Goal: Find specific page/section: Find specific page/section

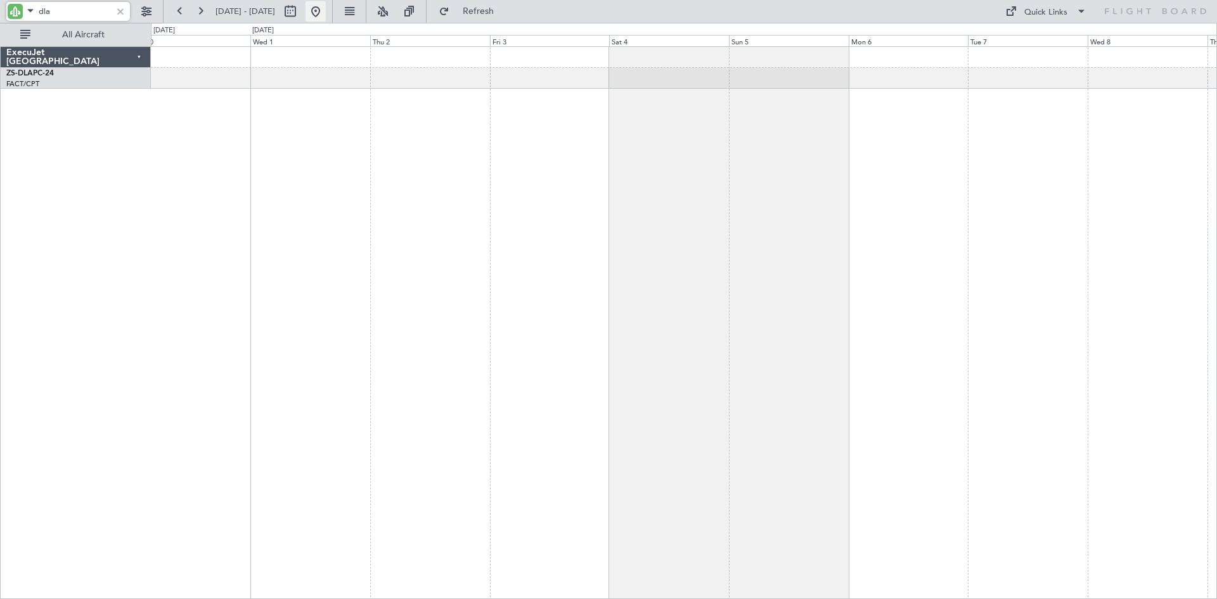
click at [326, 8] on button at bounding box center [316, 11] width 20 height 20
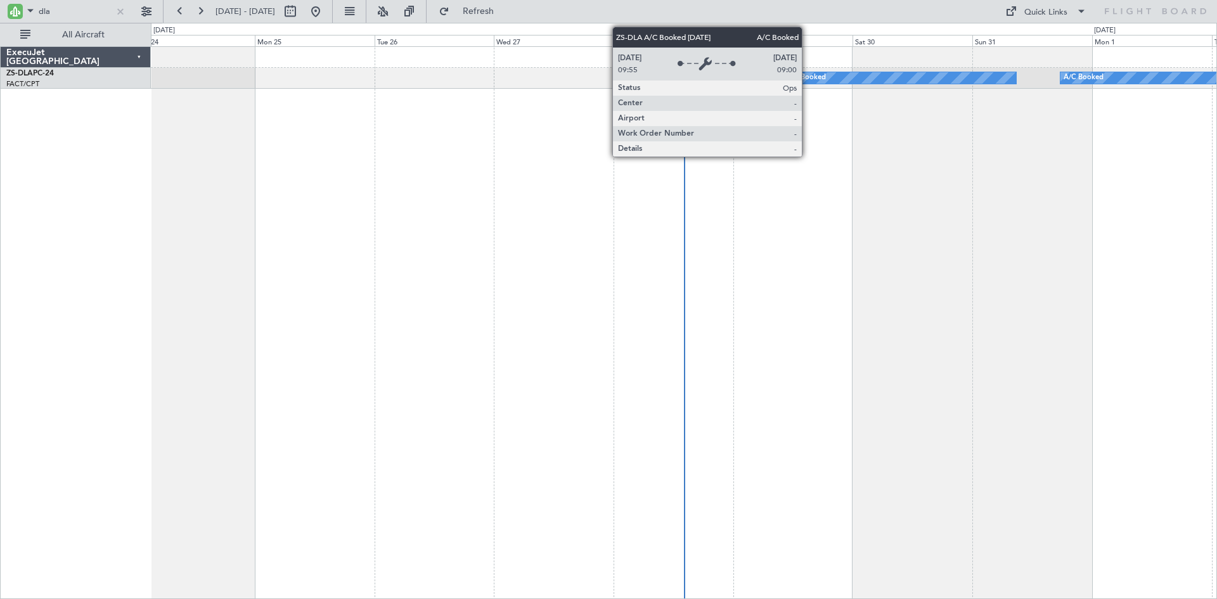
click at [808, 78] on div "A/C Booked" at bounding box center [806, 77] width 40 height 19
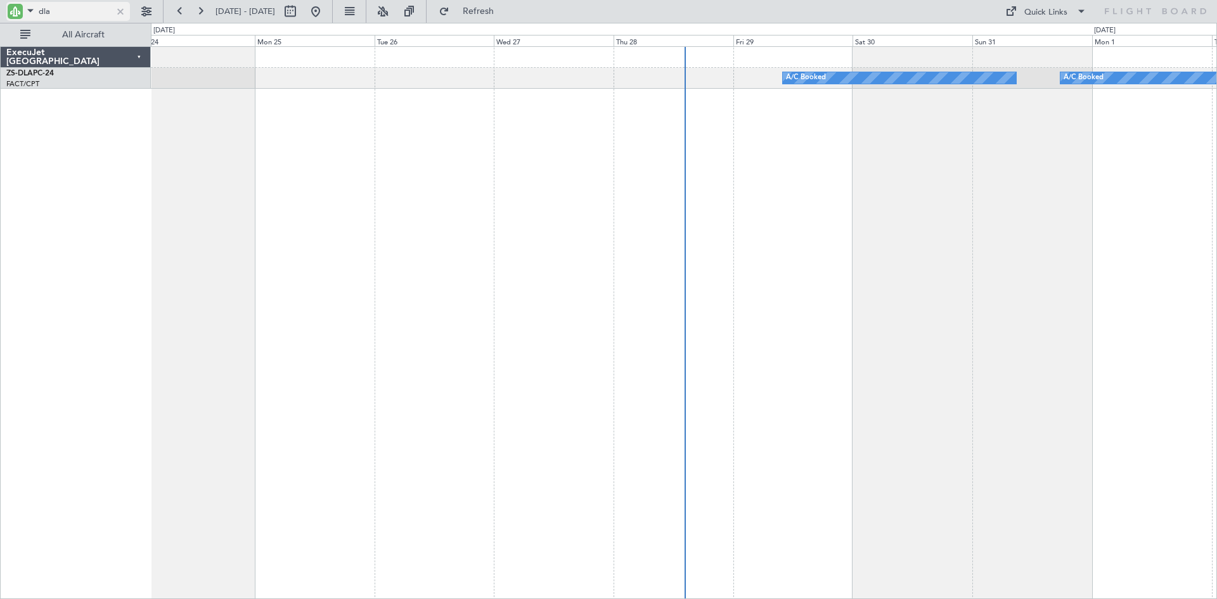
click at [79, 12] on input "dla" at bounding box center [75, 11] width 73 height 19
click at [96, 13] on input "dla" at bounding box center [75, 11] width 73 height 19
type input "d"
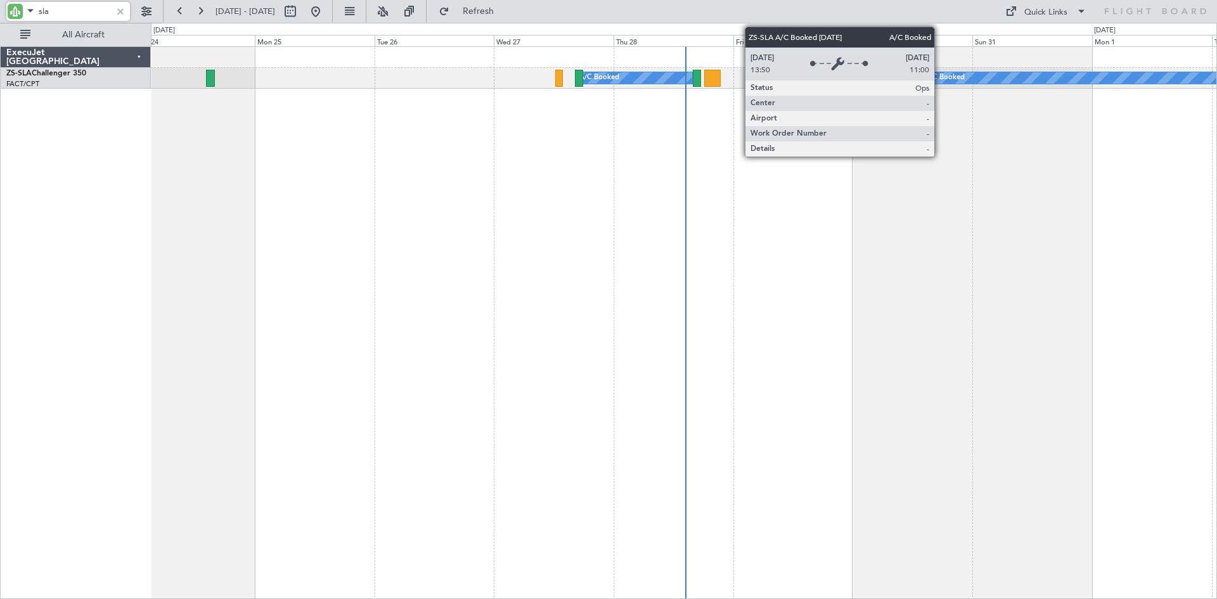
click at [940, 77] on div "A/C Booked" at bounding box center [945, 77] width 40 height 19
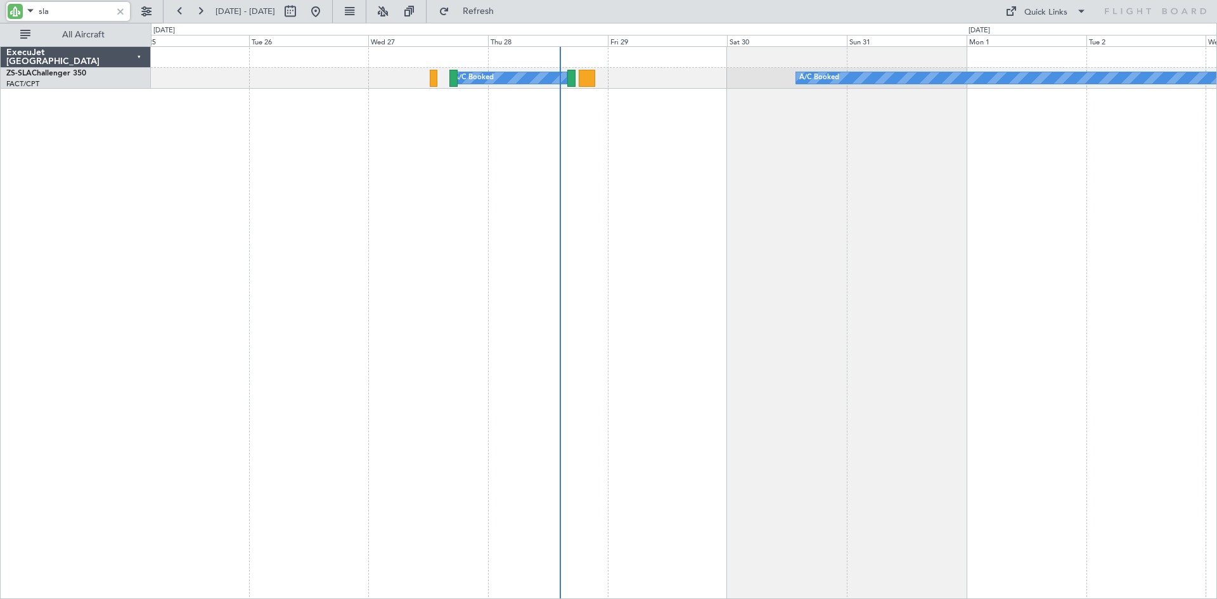
click at [473, 221] on div "A/C Booked A/C Booked" at bounding box center [684, 322] width 1066 height 553
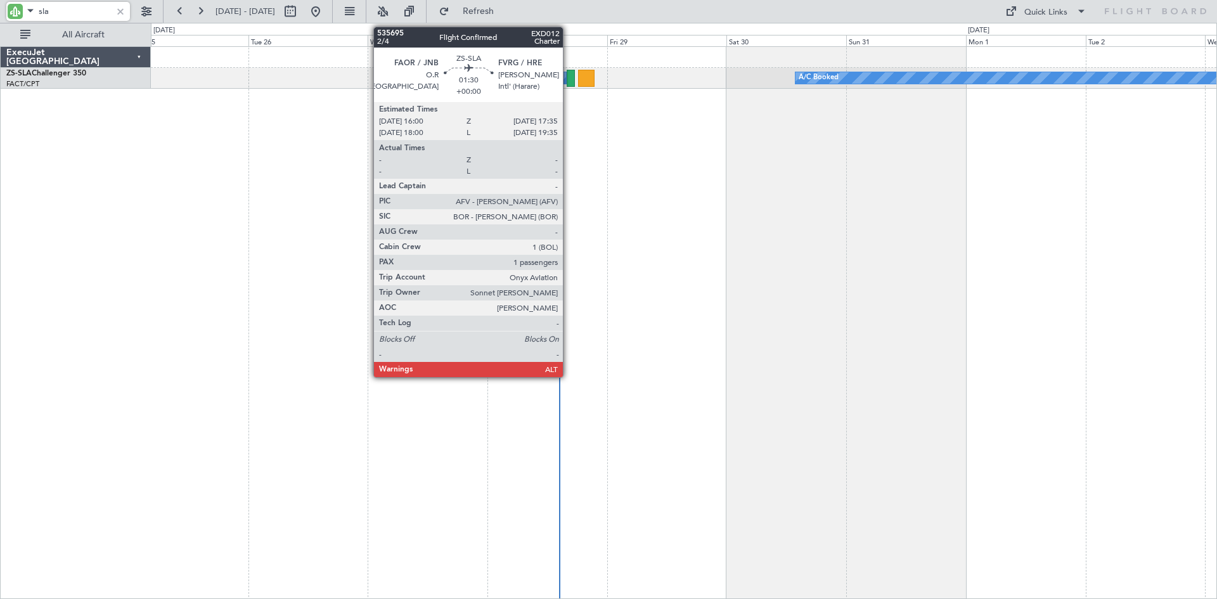
click at [569, 76] on div at bounding box center [571, 78] width 8 height 17
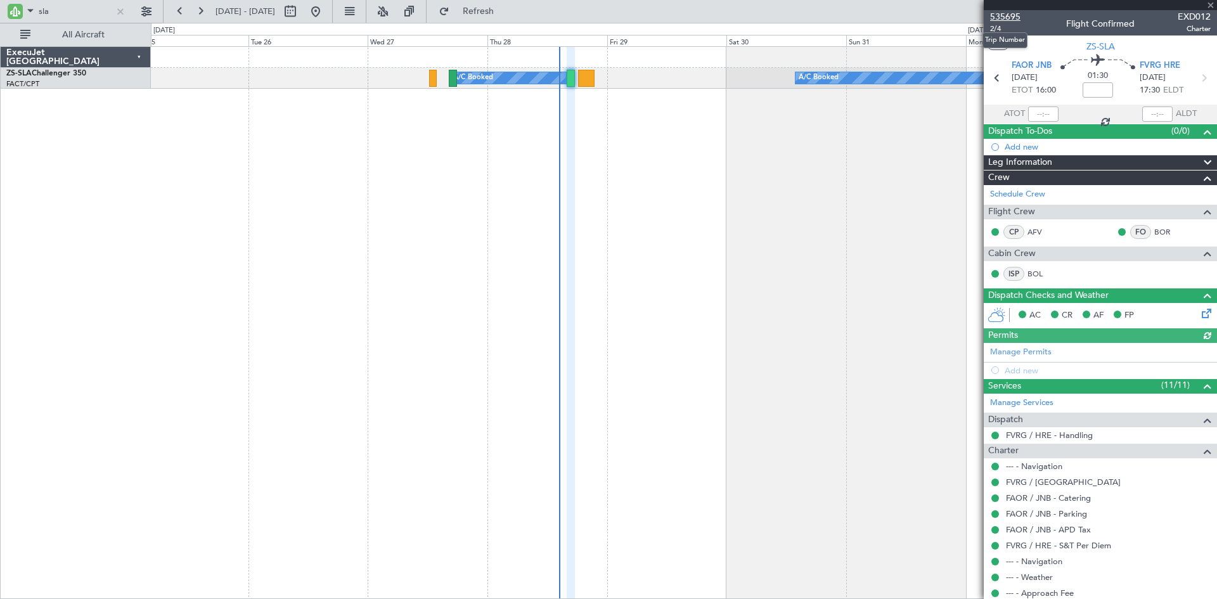
click at [1009, 15] on span "535695" at bounding box center [1005, 16] width 30 height 13
click at [735, 71] on div "A/C Booked A/C Booked" at bounding box center [684, 68] width 1066 height 42
click at [737, 75] on div "A/C Booked A/C Booked" at bounding box center [684, 78] width 1066 height 21
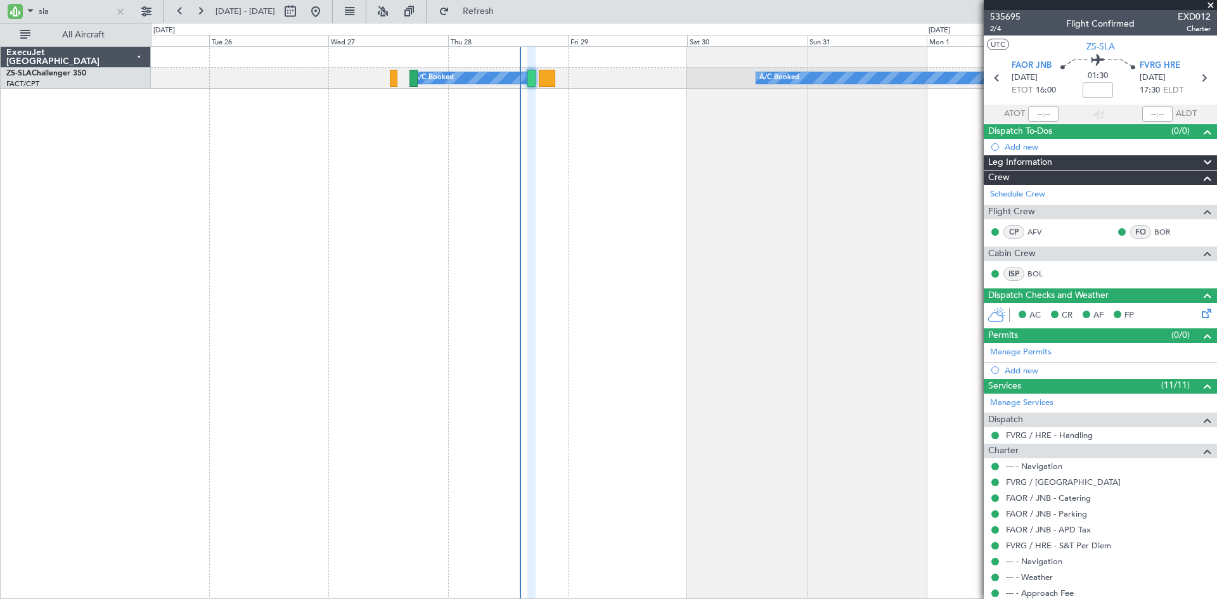
click at [681, 86] on div "A/C Booked A/C Booked" at bounding box center [684, 78] width 1066 height 21
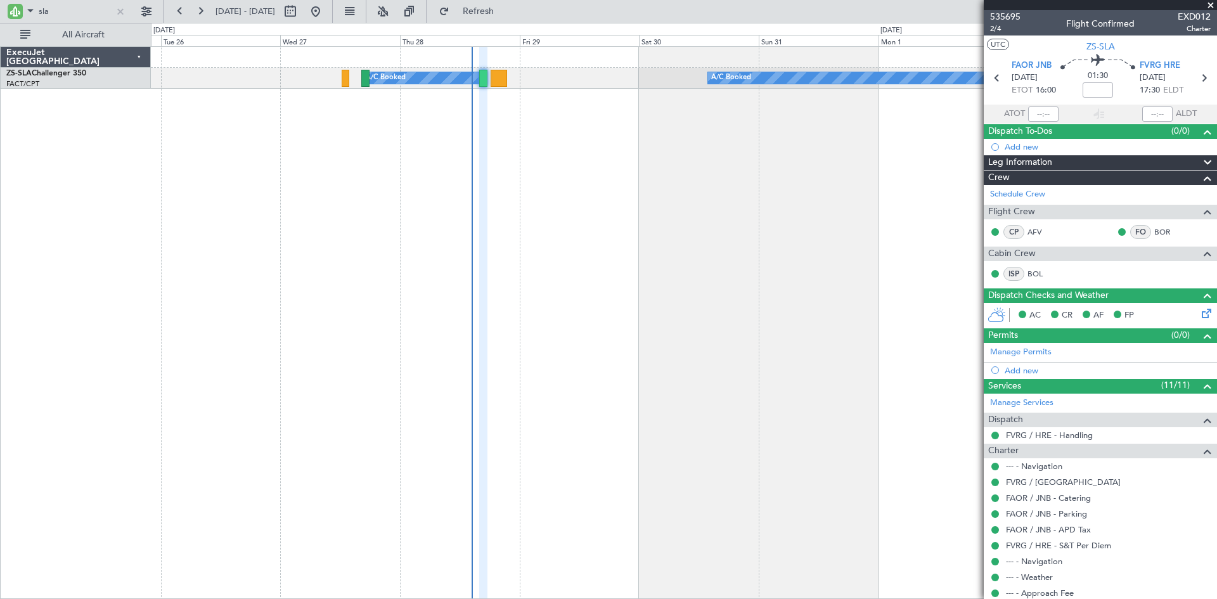
click at [651, 74] on div "A/C Booked A/C Booked" at bounding box center [684, 78] width 1066 height 21
click at [77, 11] on input "sla" at bounding box center [75, 11] width 73 height 19
type input "s"
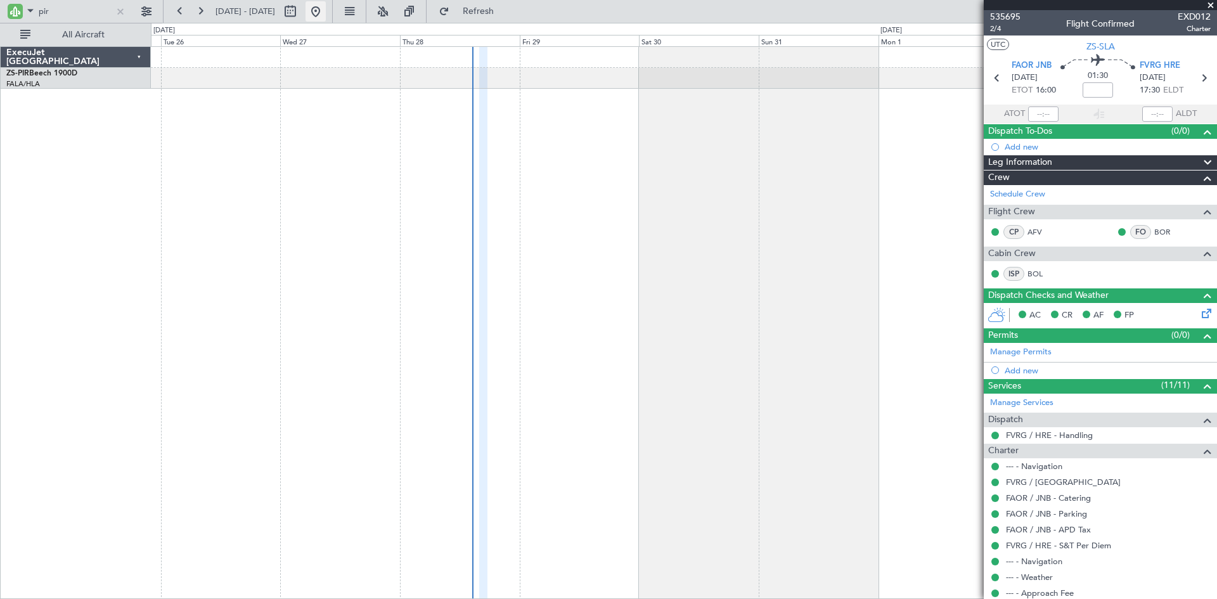
click at [326, 12] on button at bounding box center [316, 11] width 20 height 20
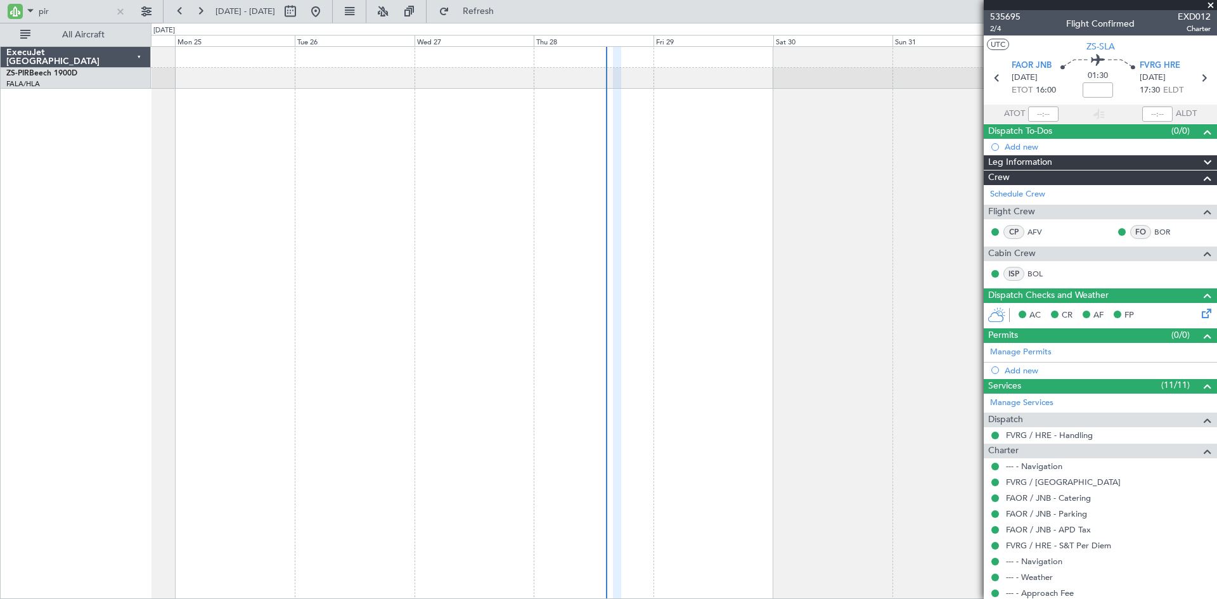
click at [516, 179] on div "A/C Booked" at bounding box center [684, 322] width 1066 height 553
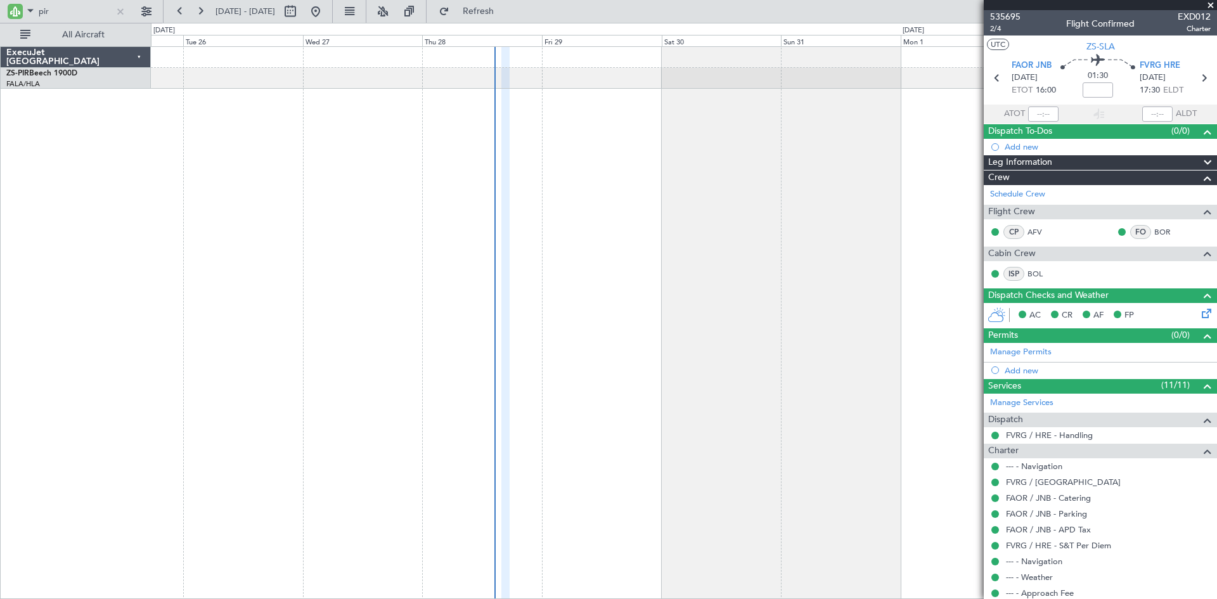
click at [408, 216] on div "A/C Booked" at bounding box center [684, 322] width 1066 height 553
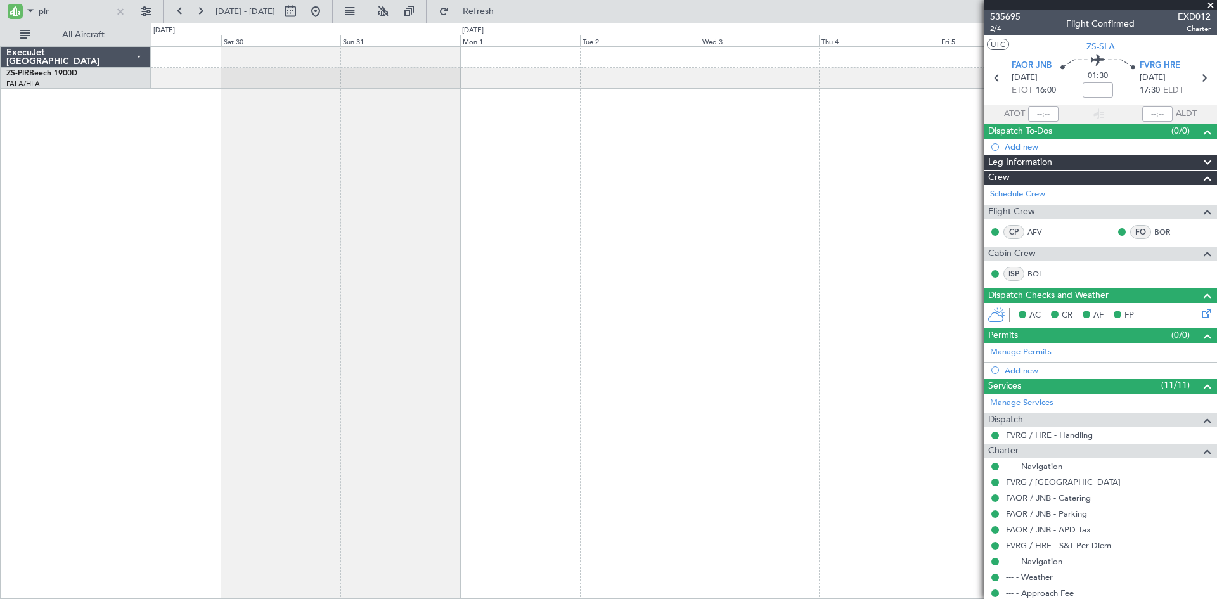
click at [136, 281] on div "ExecuJet [GEOGRAPHIC_DATA] ZS-PIR Beech 1900D FALA/HLA Lanseria 0 0 Fri 29 Sat …" at bounding box center [608, 311] width 1217 height 576
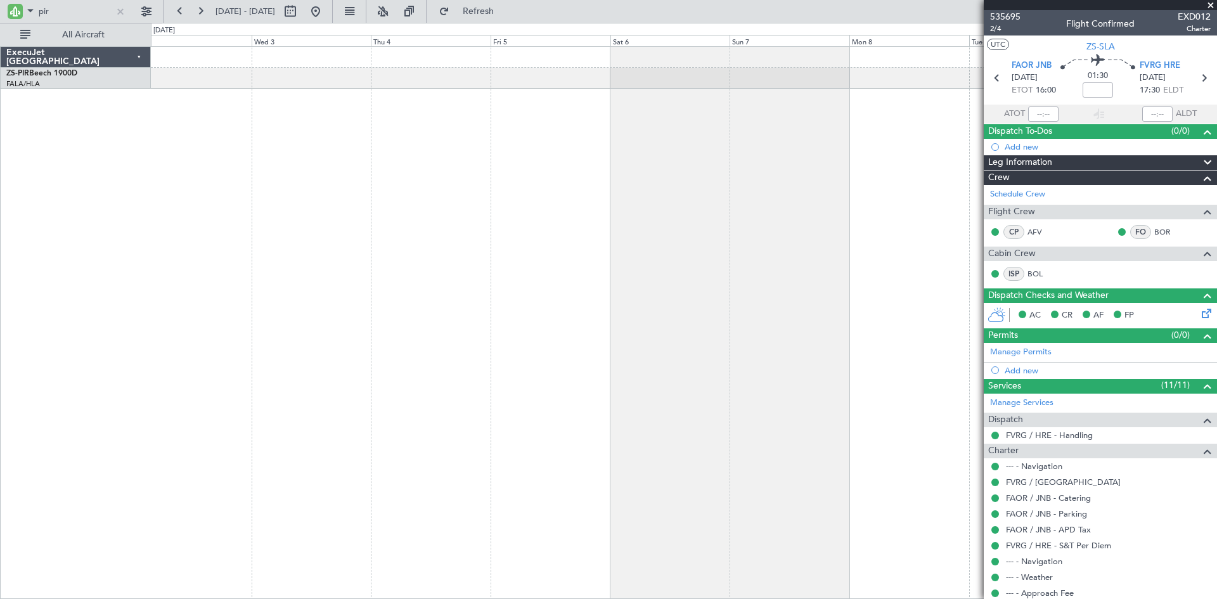
click at [420, 224] on div at bounding box center [684, 322] width 1066 height 553
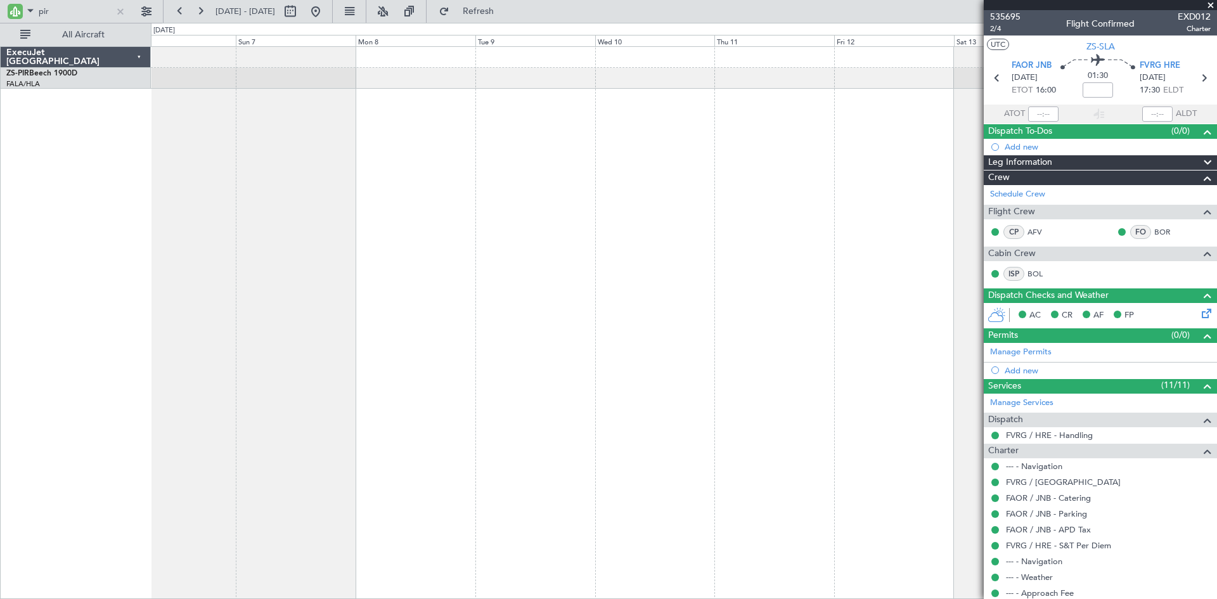
click at [200, 205] on div "A/C Booked" at bounding box center [684, 322] width 1066 height 553
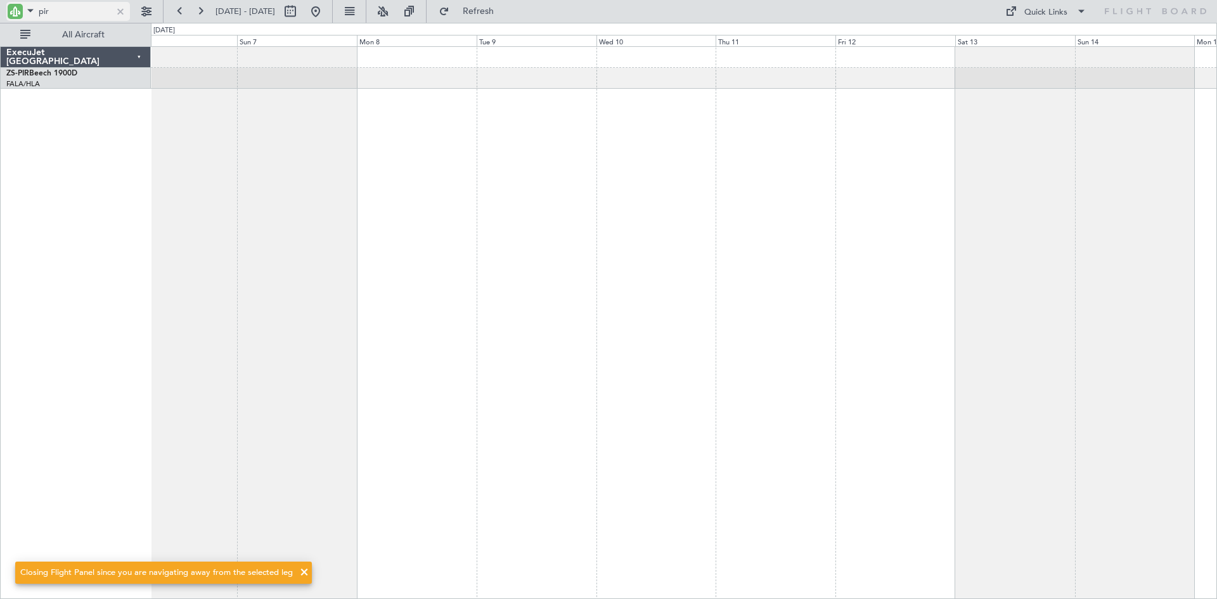
click at [70, 15] on input "pir" at bounding box center [75, 11] width 73 height 19
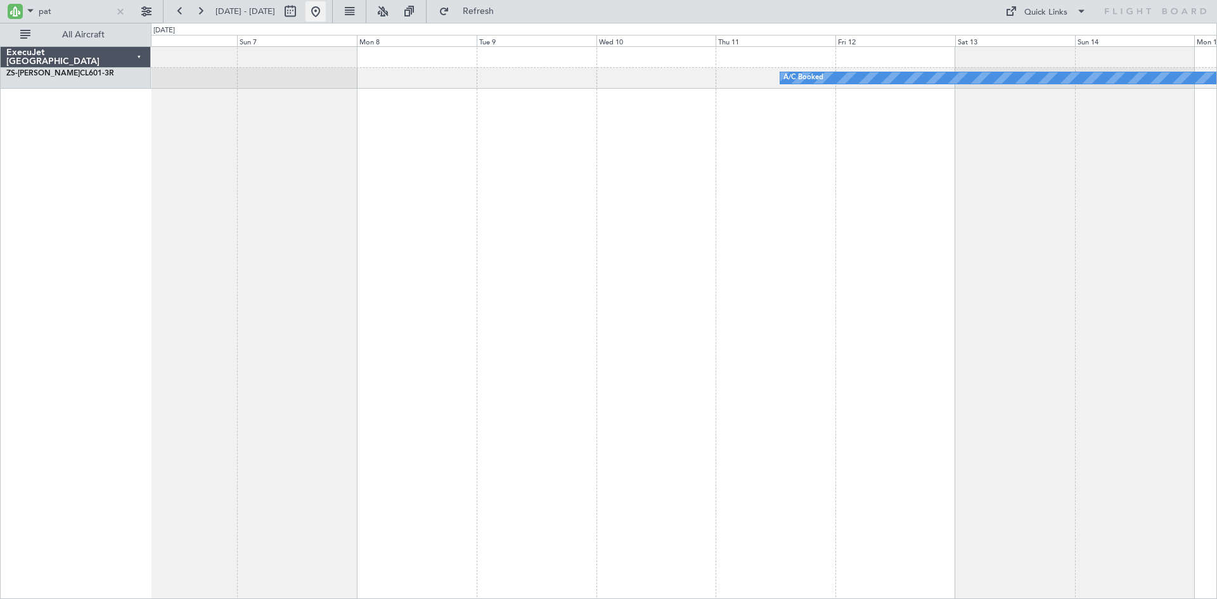
click at [326, 8] on button at bounding box center [316, 11] width 20 height 20
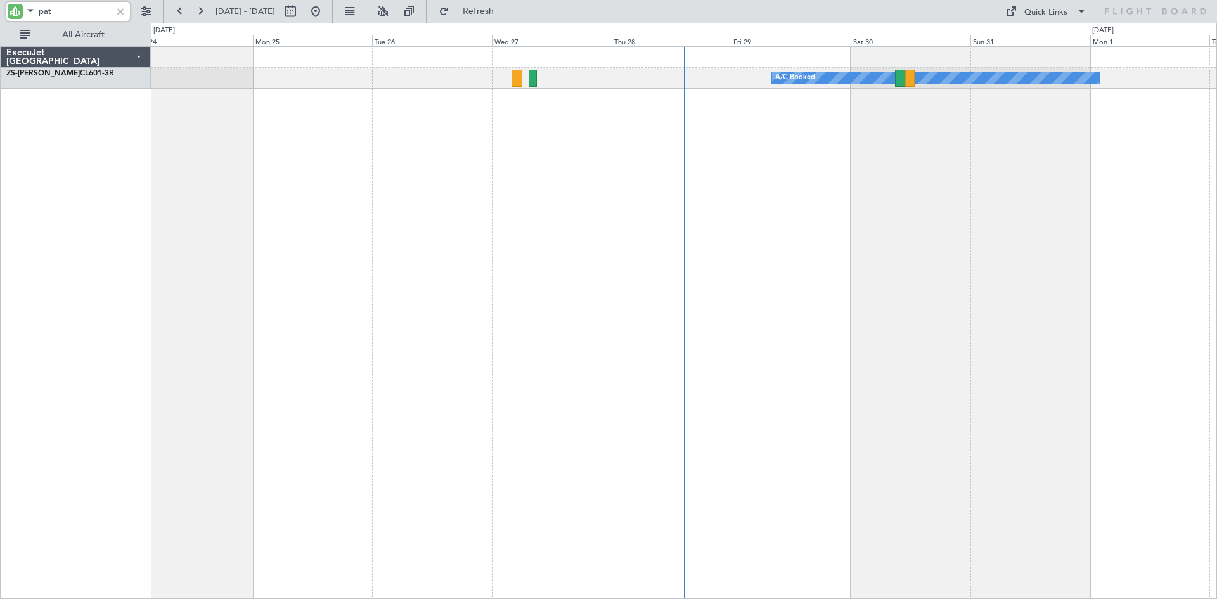
click at [98, 6] on input "pat" at bounding box center [75, 11] width 73 height 19
type input "p"
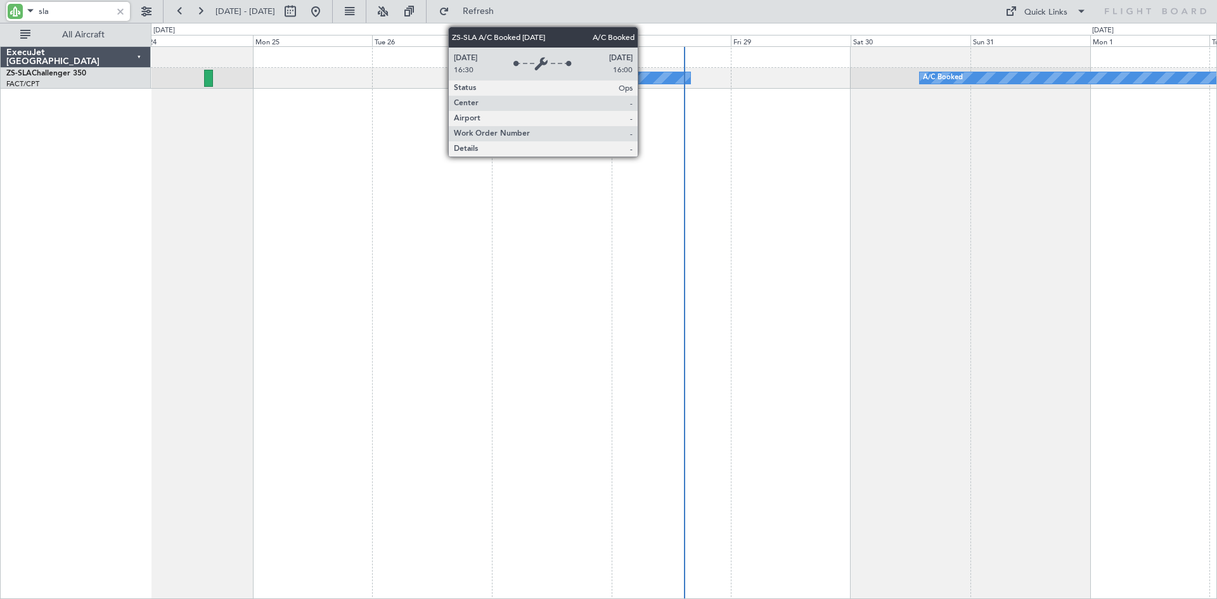
click at [643, 78] on div "A/C Booked" at bounding box center [632, 77] width 116 height 11
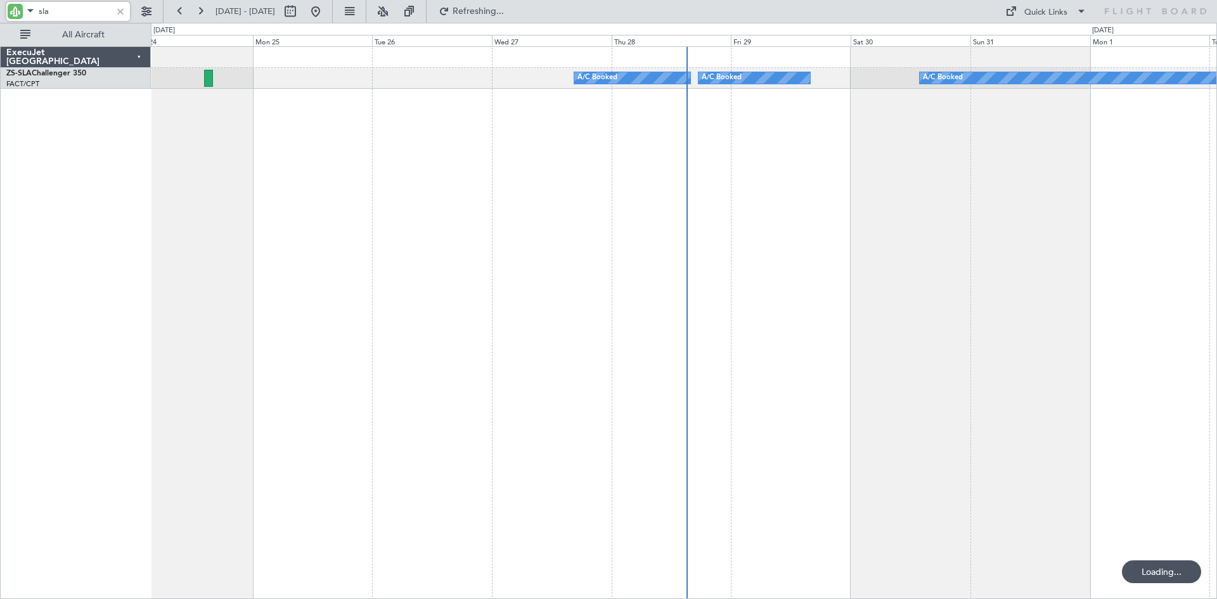
click at [63, 13] on input "sla" at bounding box center [75, 11] width 73 height 19
type input "s"
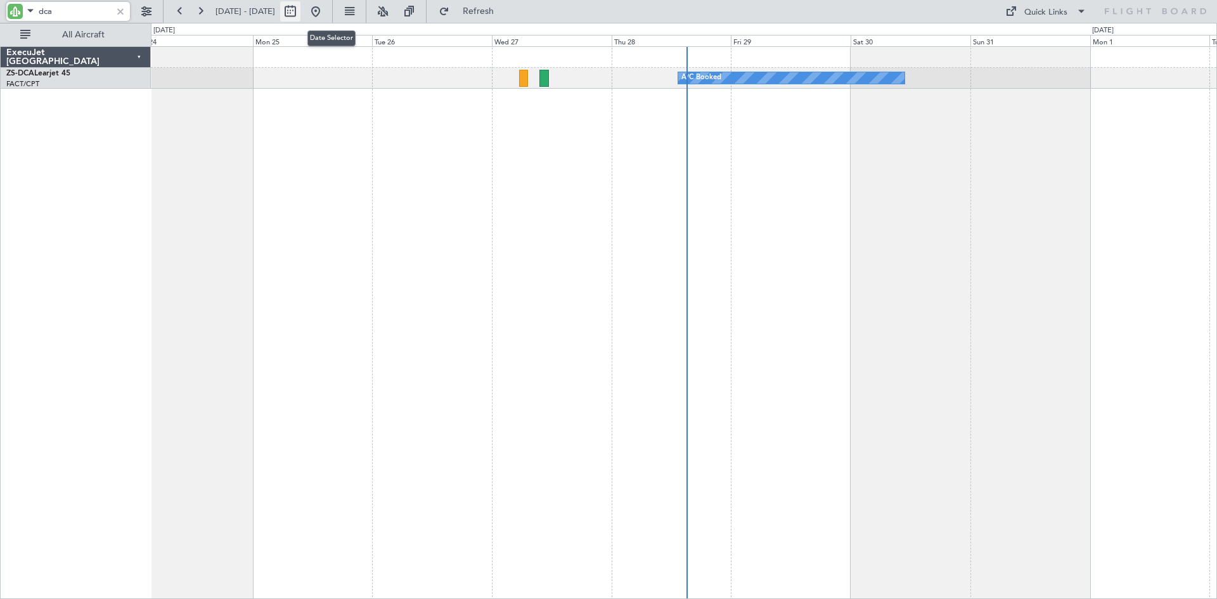
type input "dca"
click at [300, 12] on button at bounding box center [290, 11] width 20 height 20
select select "8"
select select "2025"
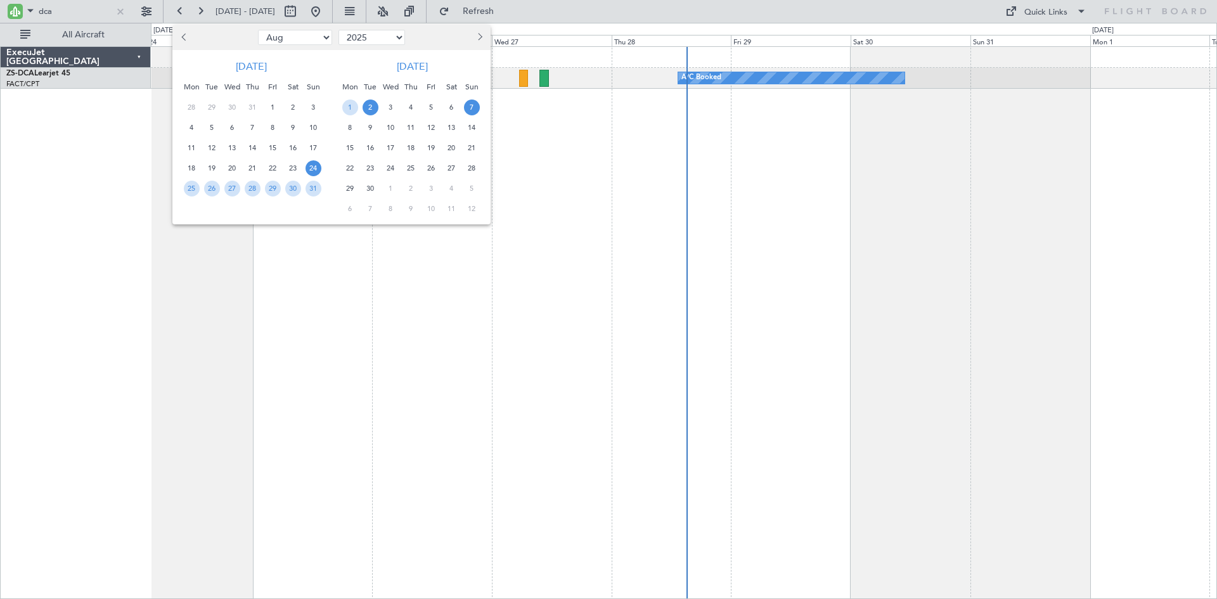
click at [474, 109] on span "7" at bounding box center [472, 108] width 16 height 16
click at [473, 109] on span "7" at bounding box center [472, 108] width 16 height 16
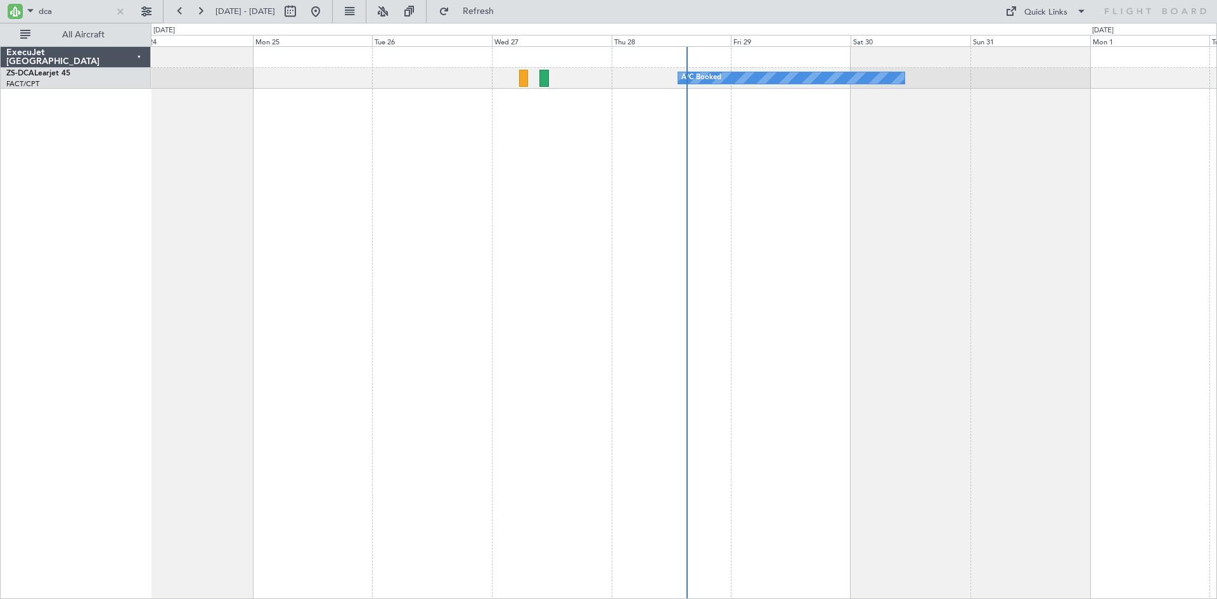
select select "9"
